Goal: Find specific page/section: Find specific page/section

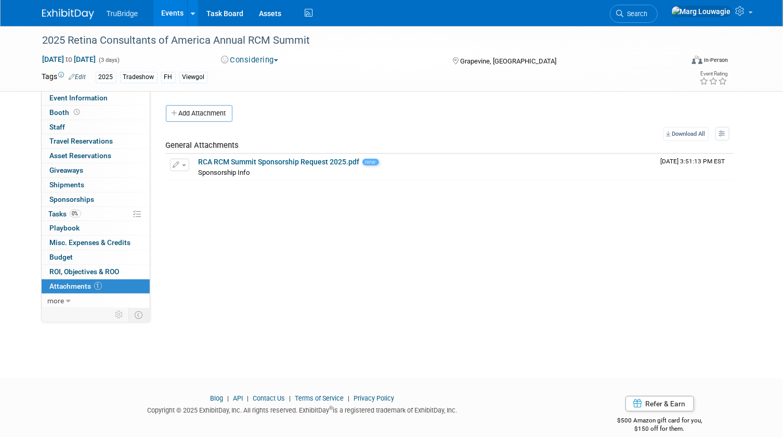
drag, startPoint x: 686, startPoint y: 16, endPoint x: 654, endPoint y: 35, distance: 37.3
click at [648, 16] on span "Search" at bounding box center [636, 14] width 24 height 8
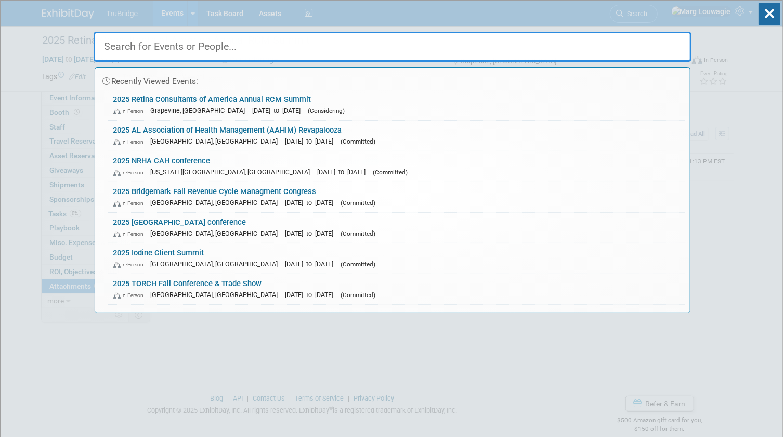
click at [602, 46] on input "text" at bounding box center [393, 47] width 598 height 30
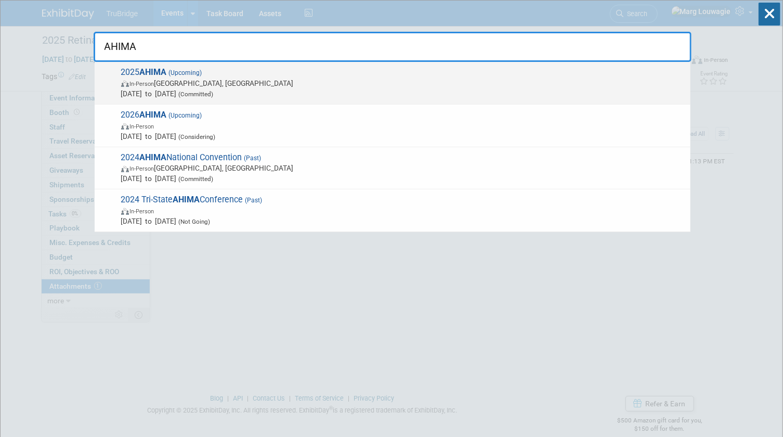
type input "AHIMA"
click at [133, 83] on span "In-Person" at bounding box center [142, 84] width 24 height 7
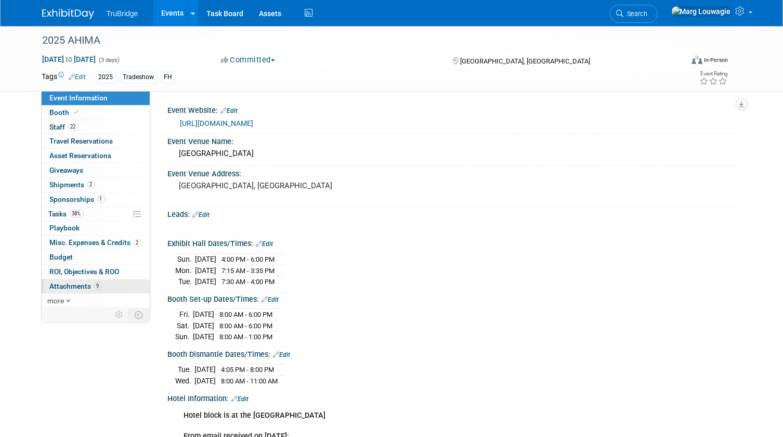
click at [83, 287] on span "Attachments 9" at bounding box center [76, 286] width 52 height 8
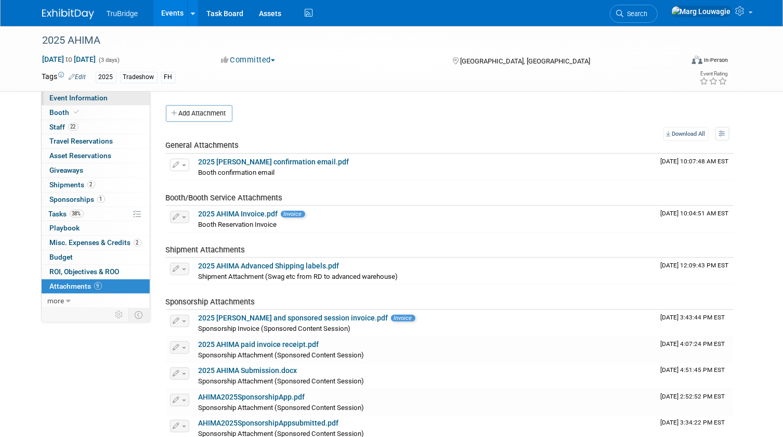
click at [104, 97] on span "Event Information" at bounding box center [79, 98] width 58 height 8
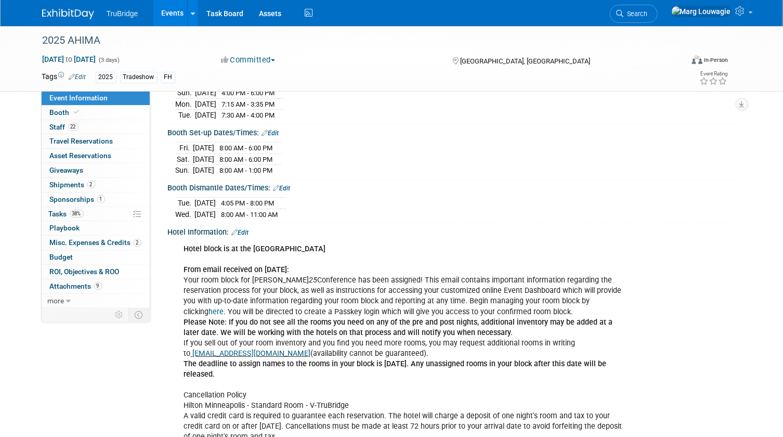
scroll to position [189, 0]
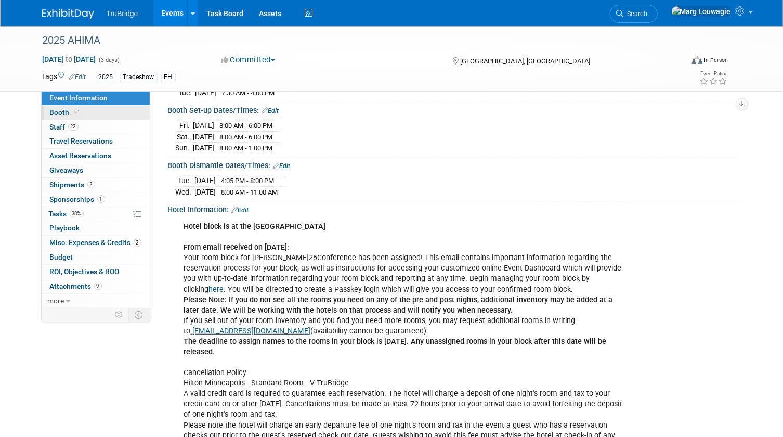
click at [76, 111] on icon at bounding box center [76, 112] width 5 height 6
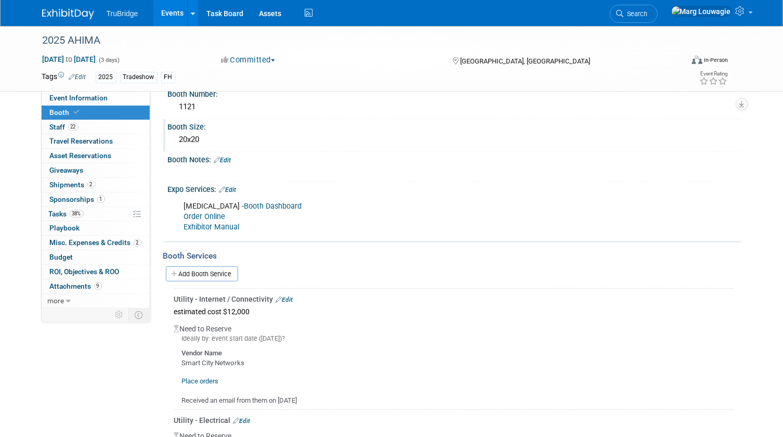
scroll to position [94, 0]
click at [244, 202] on link "Booth Dashboard" at bounding box center [273, 205] width 58 height 9
